Goal: Transaction & Acquisition: Purchase product/service

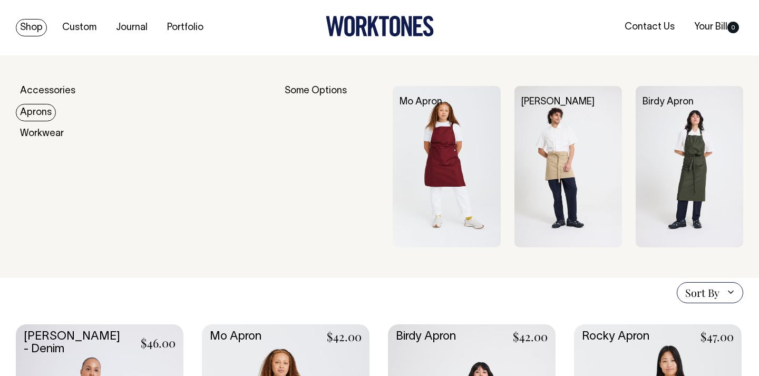
click at [39, 112] on link "Aprons" at bounding box center [36, 112] width 40 height 17
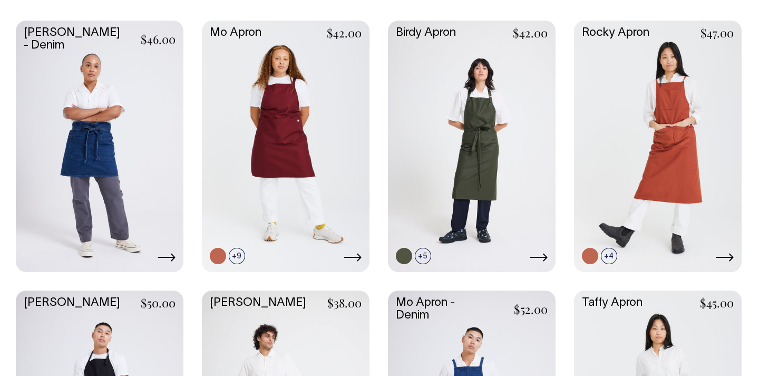
scroll to position [304, 0]
click at [544, 255] on icon at bounding box center [539, 257] width 17 height 8
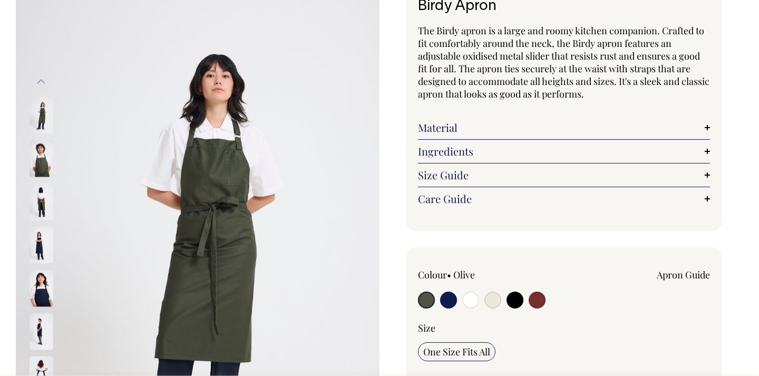
scroll to position [84, 0]
click at [496, 301] on input "radio" at bounding box center [493, 299] width 17 height 17
radio input "true"
select select "Natural"
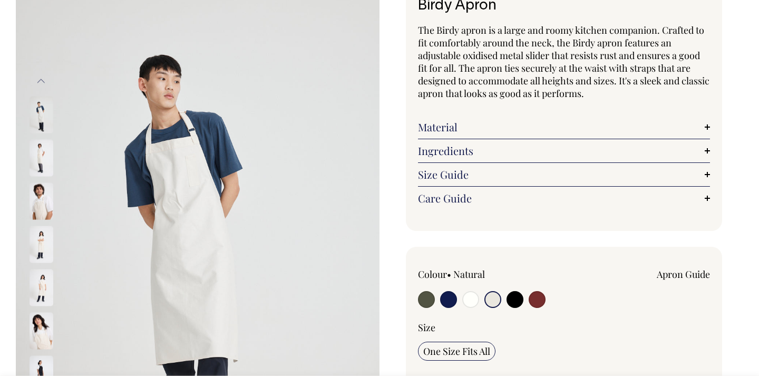
click at [494, 301] on input "radio" at bounding box center [493, 299] width 17 height 17
click at [45, 237] on img at bounding box center [42, 244] width 24 height 37
click at [543, 296] on input "radio" at bounding box center [537, 299] width 17 height 17
radio input "true"
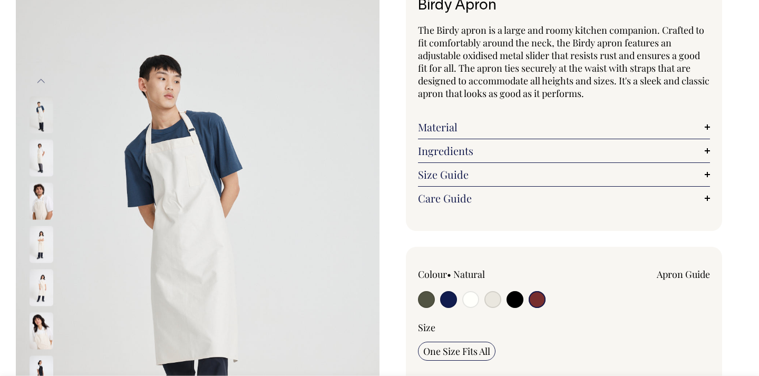
select select "Burgundy"
